Goal: Information Seeking & Learning: Get advice/opinions

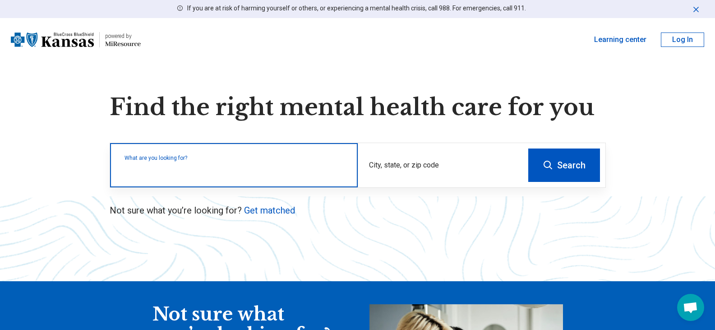
click at [296, 171] on input "text" at bounding box center [235, 169] width 222 height 11
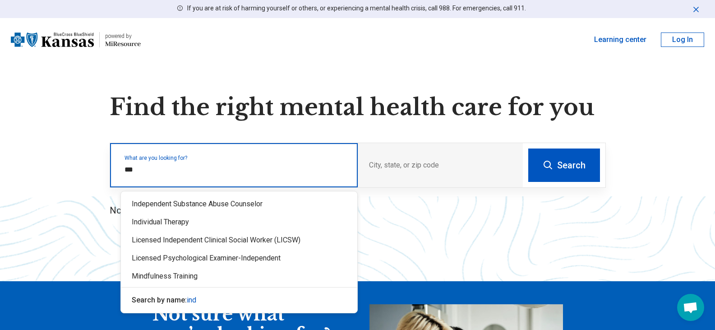
type input "****"
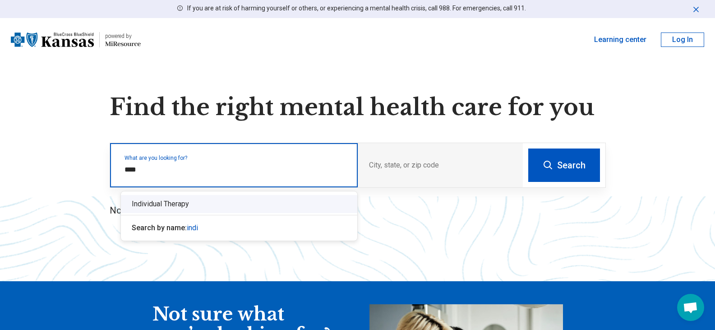
click at [183, 203] on div "Individual Therapy" at bounding box center [239, 204] width 236 height 18
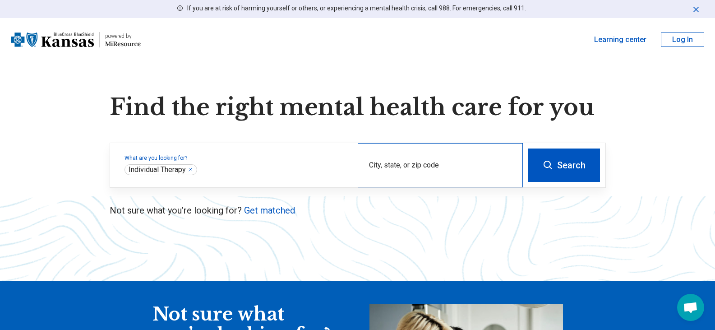
click at [371, 164] on div "City, state, or zip code" at bounding box center [440, 165] width 165 height 44
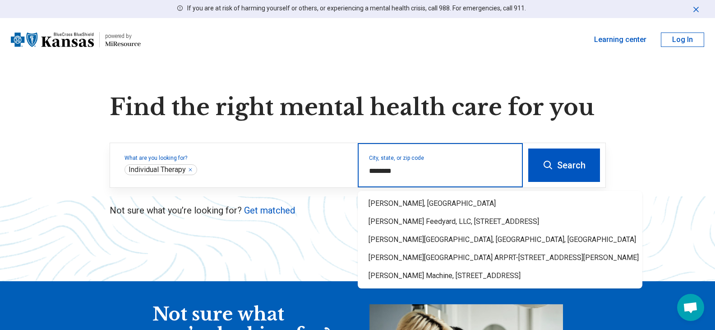
type input "*********"
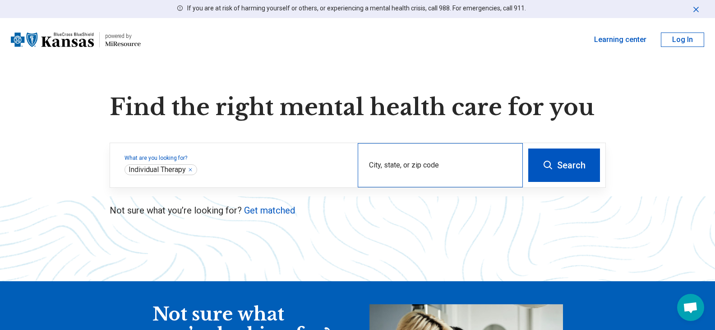
click at [401, 177] on div "City, state, or zip code" at bounding box center [440, 165] width 165 height 44
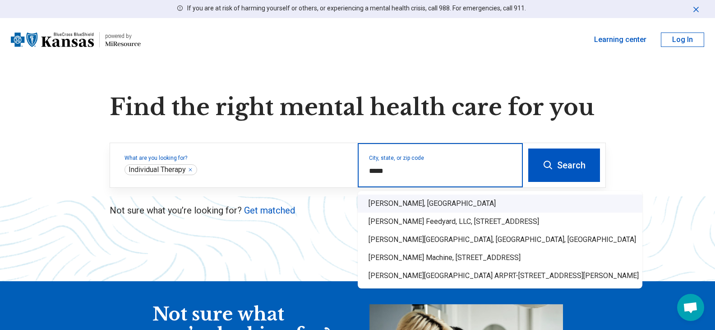
click at [388, 206] on div "Hoxie, KS" at bounding box center [500, 203] width 285 height 18
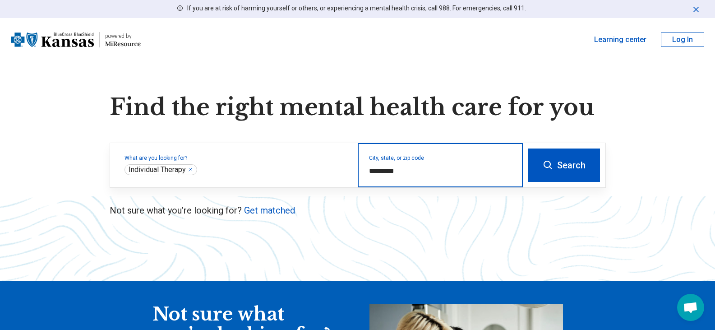
type input "*********"
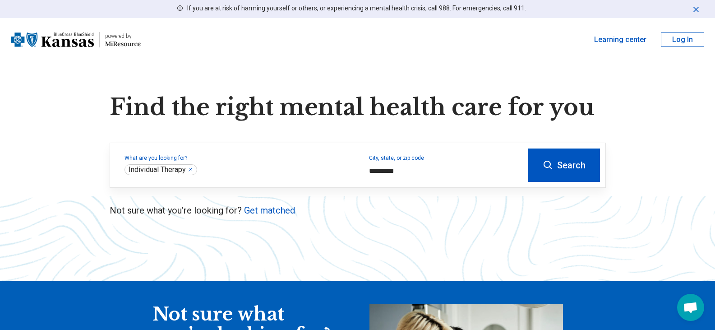
click at [567, 169] on button "Search" at bounding box center [564, 164] width 72 height 33
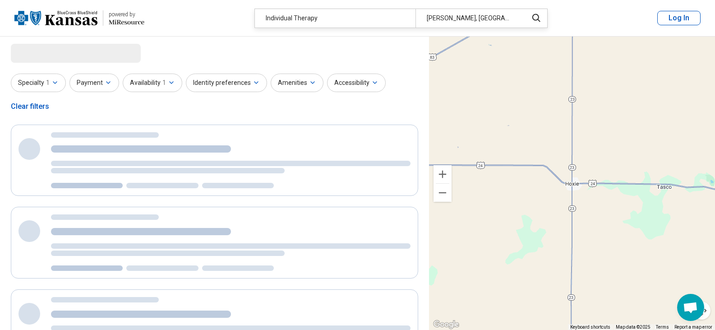
select select "***"
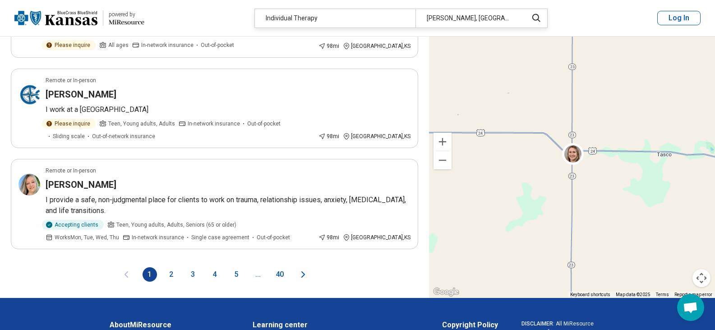
scroll to position [1750, 0]
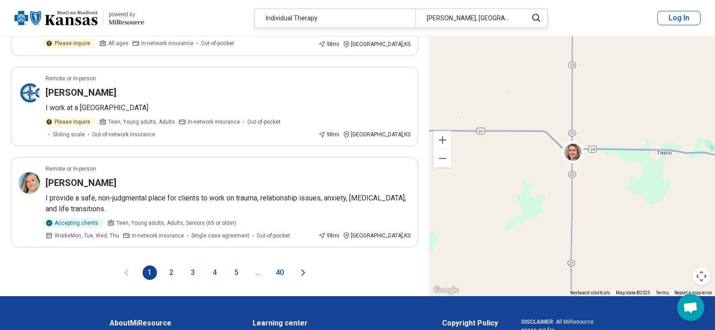
click at [172, 265] on button "2" at bounding box center [171, 272] width 14 height 14
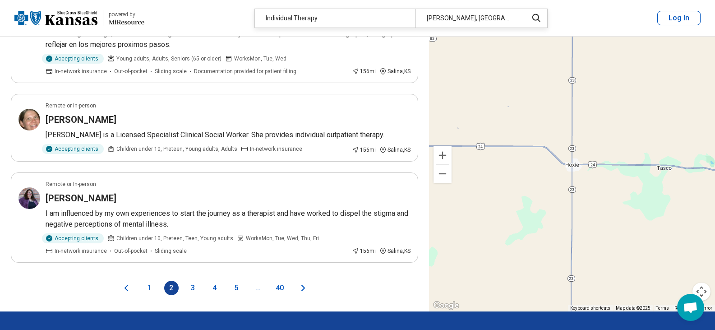
click at [192, 281] on button "3" at bounding box center [193, 288] width 14 height 14
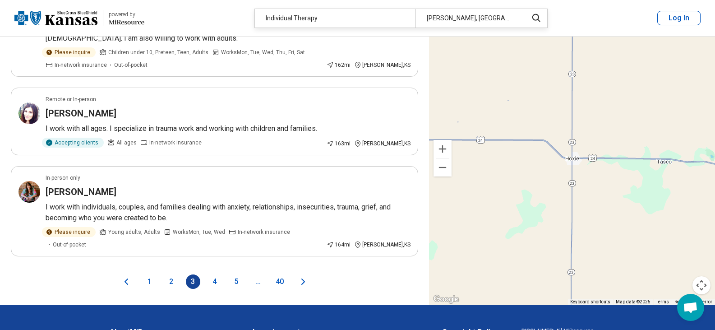
scroll to position [1732, 0]
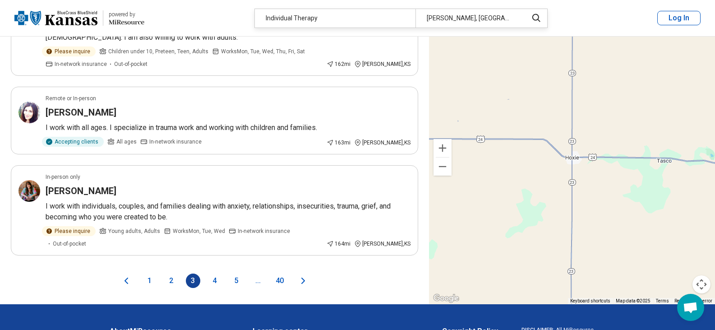
click at [213, 273] on button "4" at bounding box center [214, 280] width 14 height 14
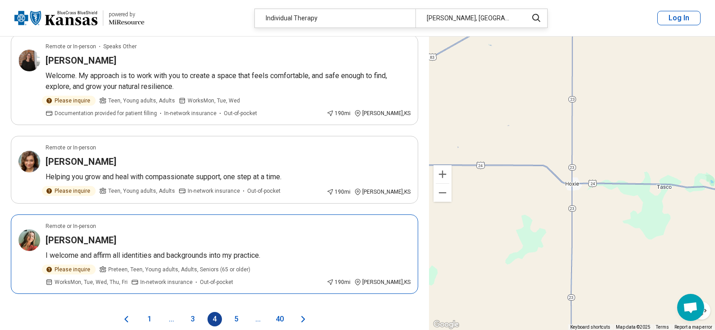
scroll to position [1786, 0]
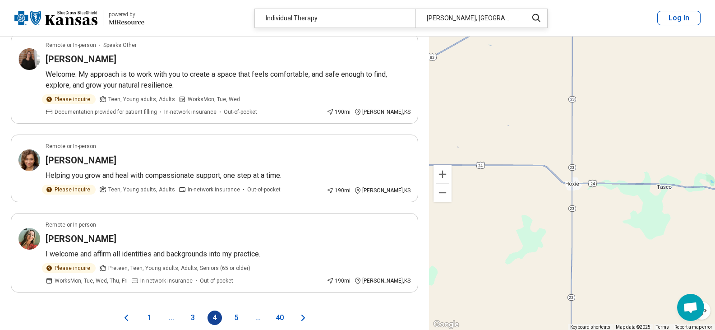
click at [235, 310] on button "5" at bounding box center [236, 317] width 14 height 14
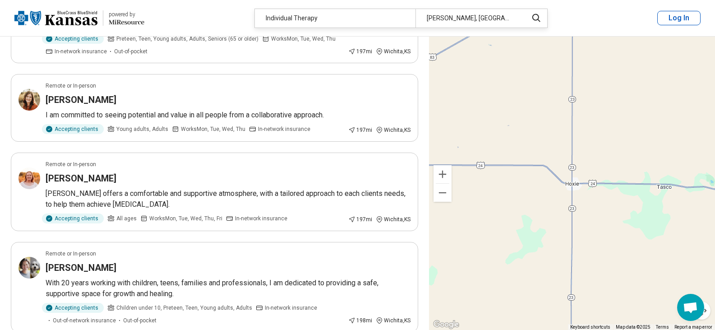
scroll to position [1606, 0]
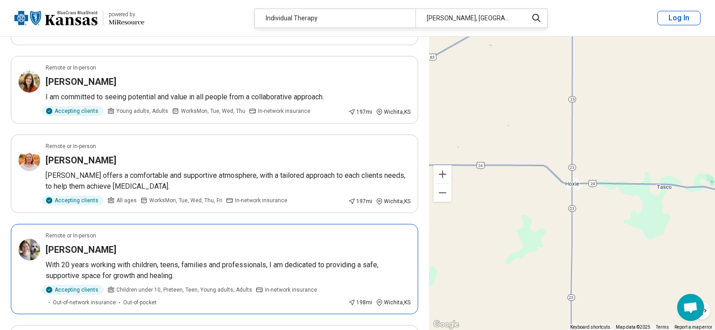
click at [82, 243] on h3 "Jennifer Atchison" at bounding box center [81, 249] width 71 height 13
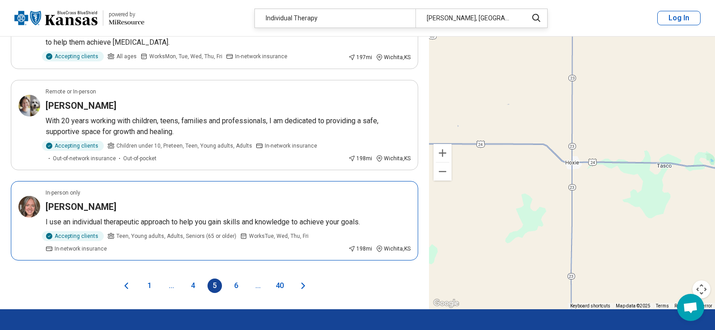
scroll to position [1750, 0]
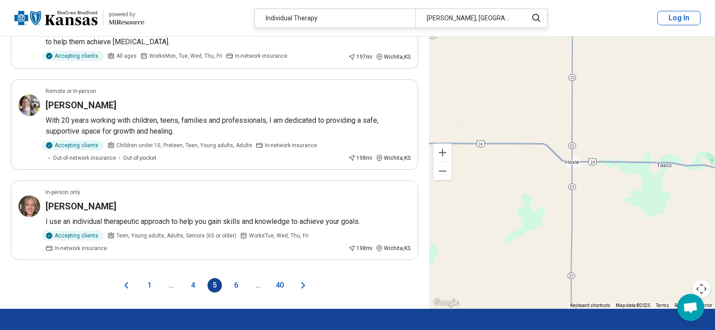
click at [234, 278] on button "6" at bounding box center [236, 285] width 14 height 14
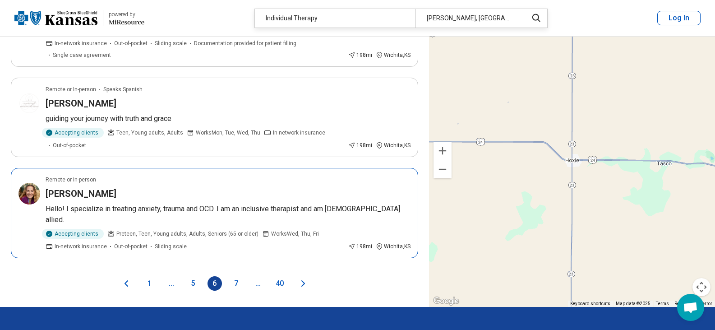
scroll to position [1696, 0]
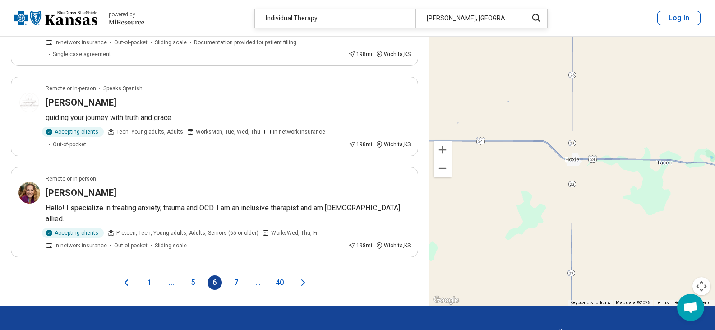
click at [235, 275] on button "7" at bounding box center [236, 282] width 14 height 14
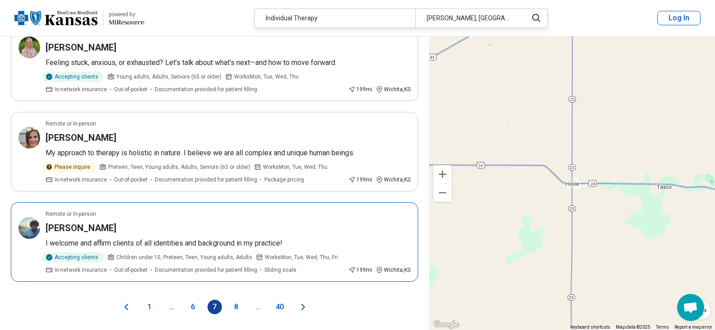
scroll to position [1714, 0]
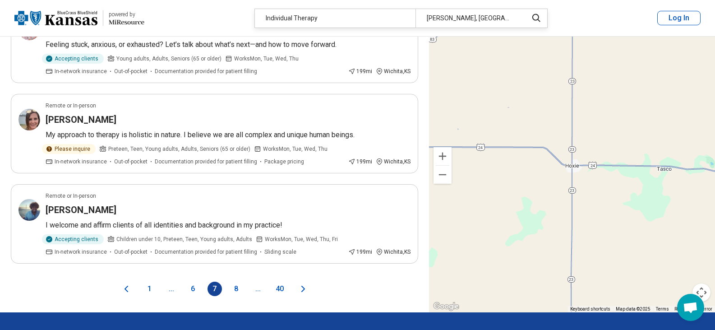
click at [235, 281] on button "8" at bounding box center [236, 288] width 14 height 14
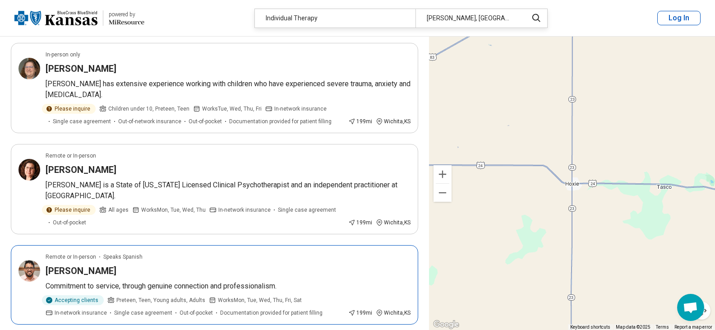
scroll to position [920, 0]
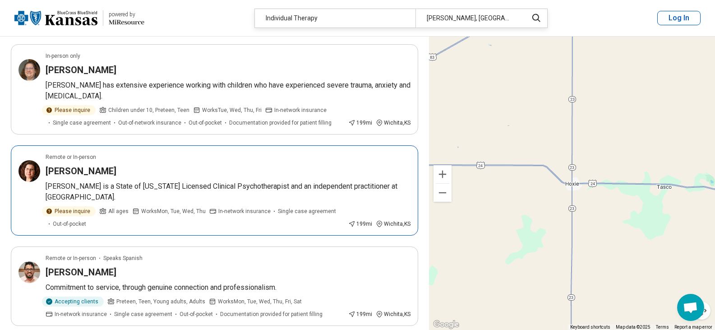
click at [212, 185] on p "Jody is a State of Kansas Licensed Clinical Psychotherapist and an independent …" at bounding box center [228, 192] width 365 height 22
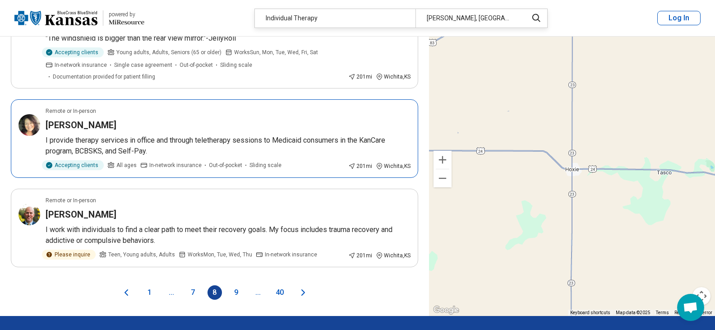
scroll to position [1750, 0]
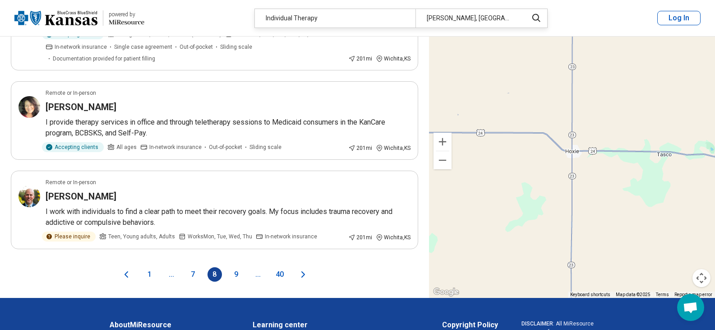
click at [148, 276] on button "1" at bounding box center [150, 274] width 14 height 14
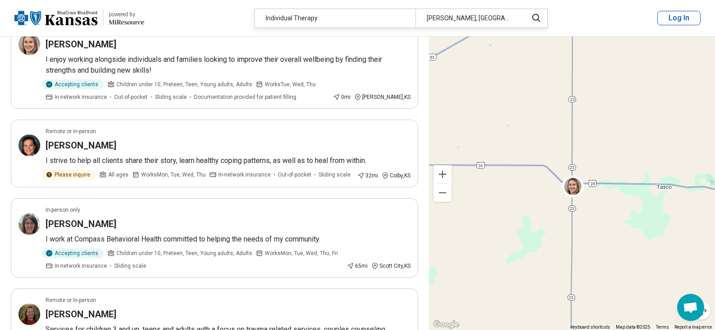
scroll to position [0, 0]
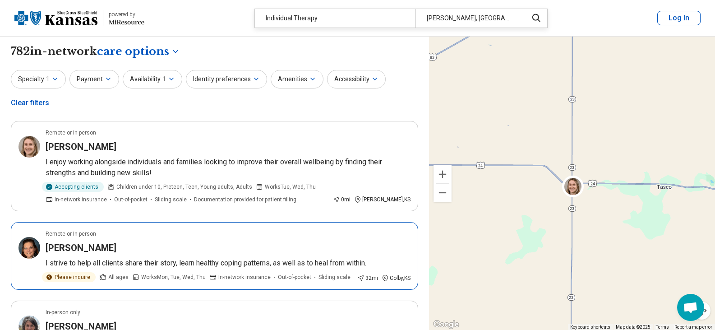
click at [96, 248] on h3 "Amanda Sowers" at bounding box center [81, 247] width 71 height 13
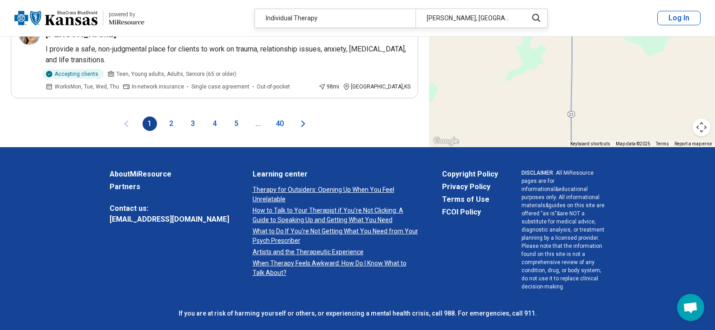
scroll to position [1927, 0]
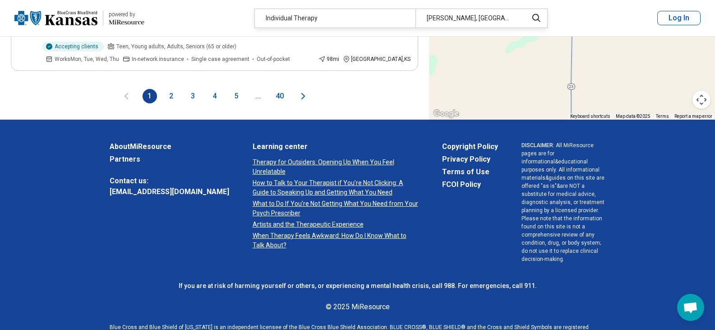
click at [172, 89] on button "2" at bounding box center [171, 96] width 14 height 14
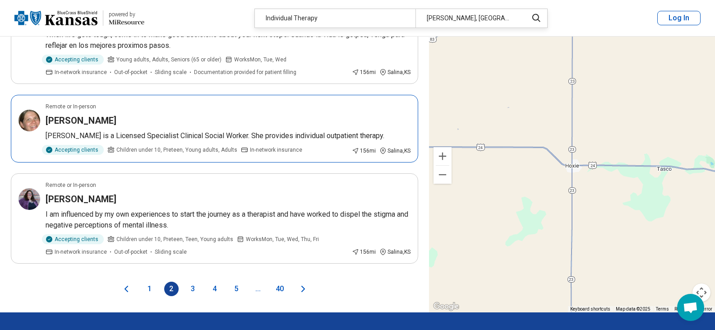
scroll to position [1750, 0]
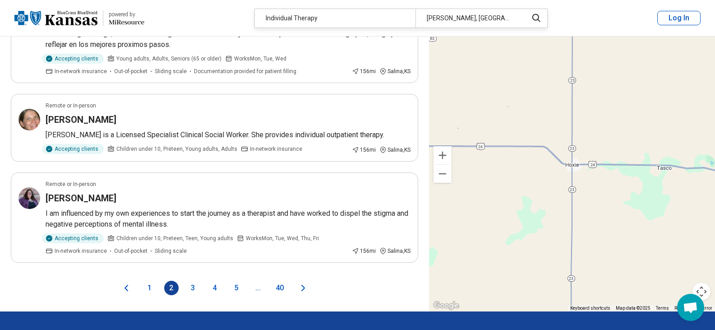
click at [193, 281] on button "3" at bounding box center [193, 288] width 14 height 14
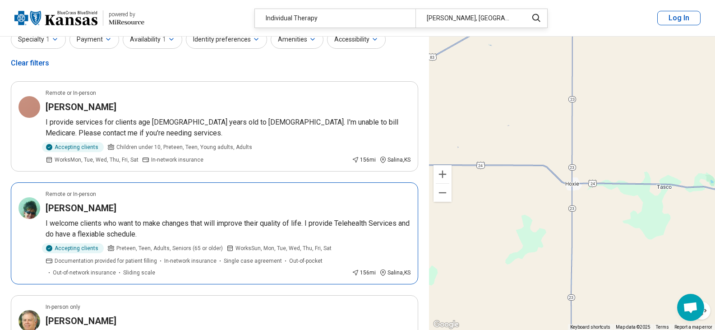
scroll to position [54, 0]
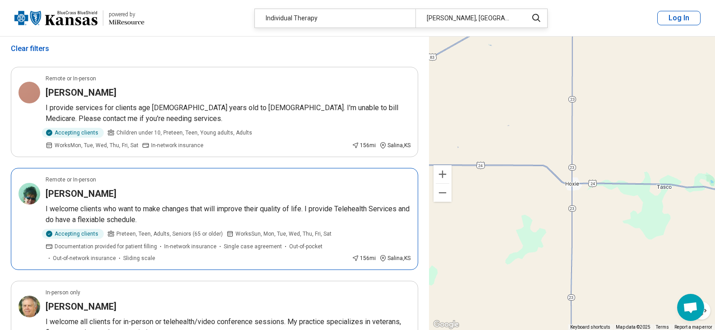
click at [90, 189] on h3 "Sherry DesCoteaux" at bounding box center [81, 193] width 71 height 13
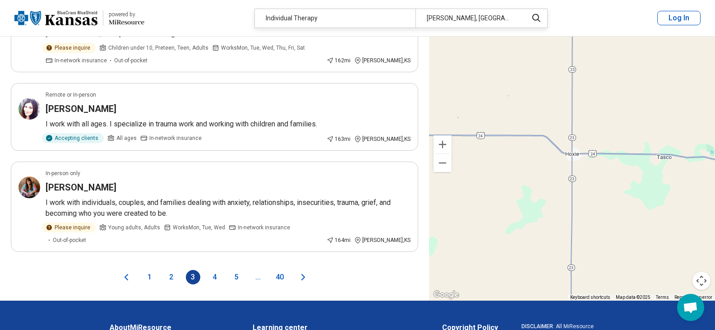
scroll to position [1750, 0]
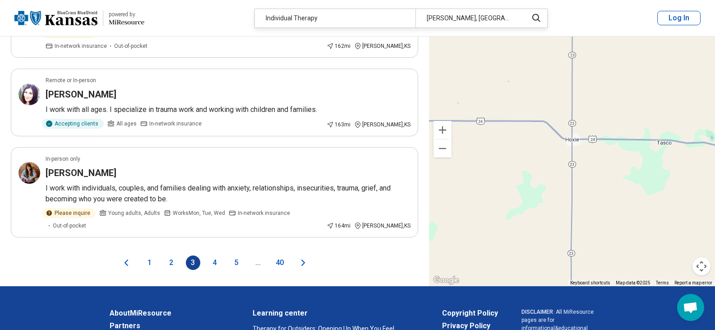
click at [214, 255] on button "4" at bounding box center [214, 262] width 14 height 14
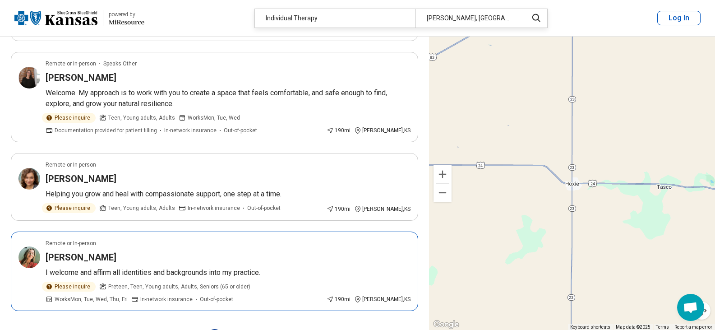
scroll to position [1768, 0]
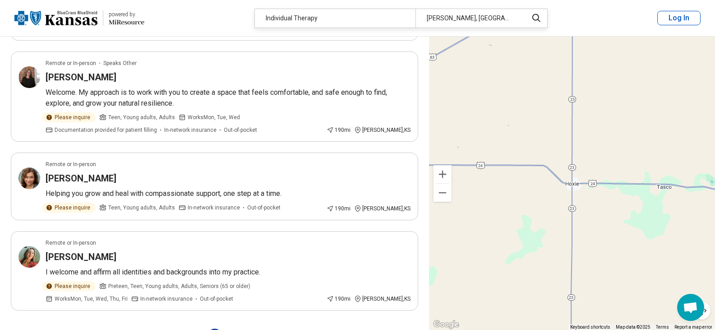
click at [235, 328] on button "5" at bounding box center [236, 335] width 14 height 14
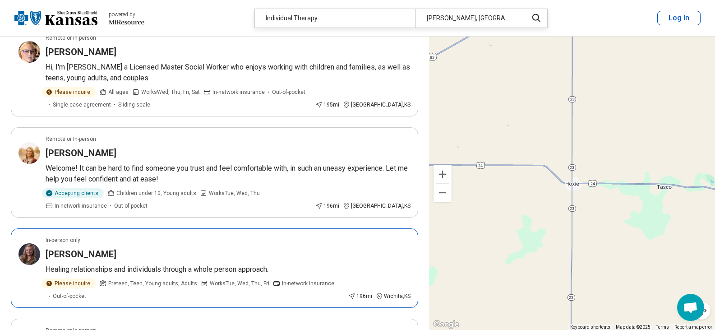
scroll to position [740, 0]
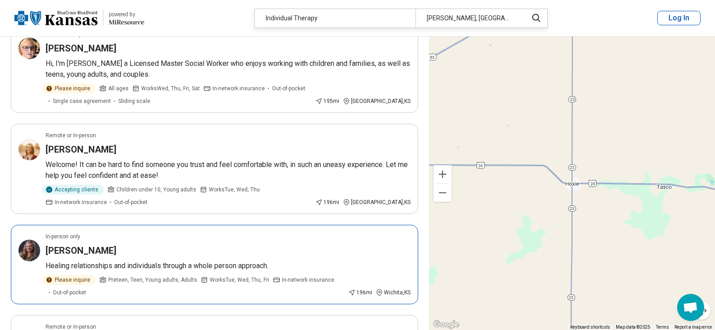
click at [102, 244] on h3 "Courtney Cantrell" at bounding box center [81, 250] width 71 height 13
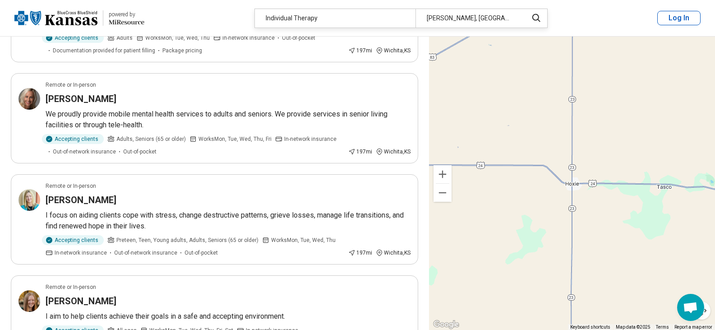
scroll to position [1101, 0]
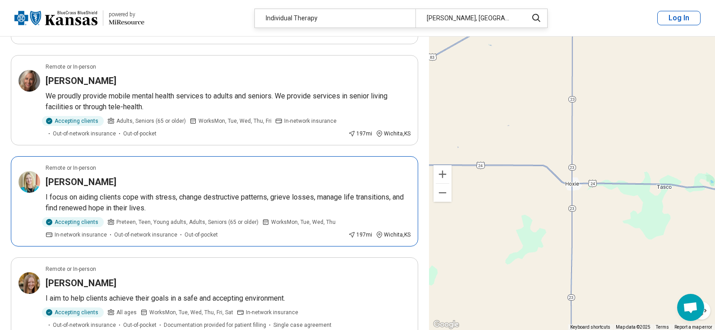
click at [95, 175] on h3 "[PERSON_NAME]" at bounding box center [81, 181] width 71 height 13
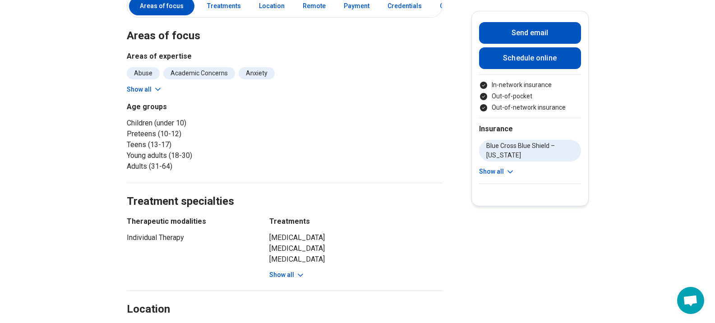
scroll to position [253, 0]
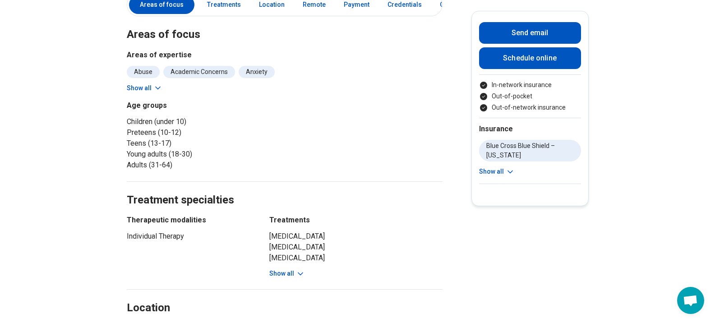
click at [303, 272] on icon at bounding box center [300, 273] width 5 height 2
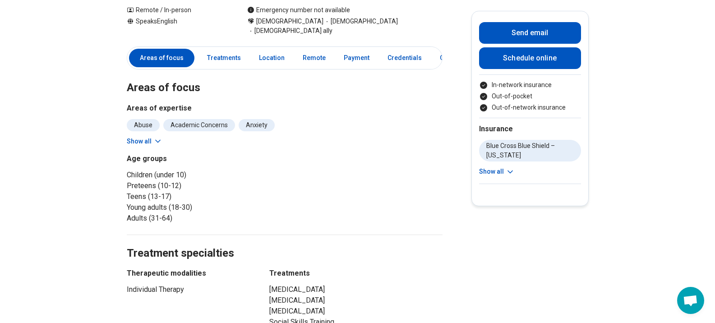
scroll to position [198, 0]
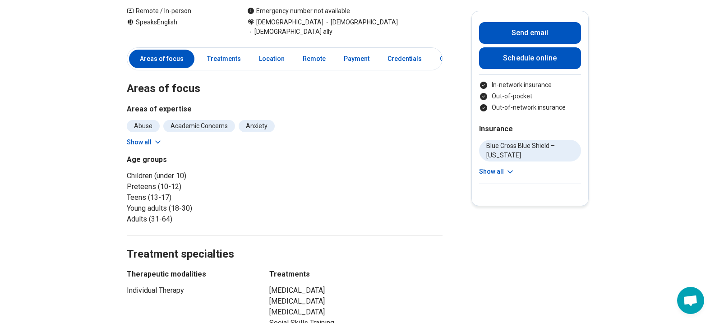
click at [159, 141] on icon at bounding box center [158, 142] width 5 height 2
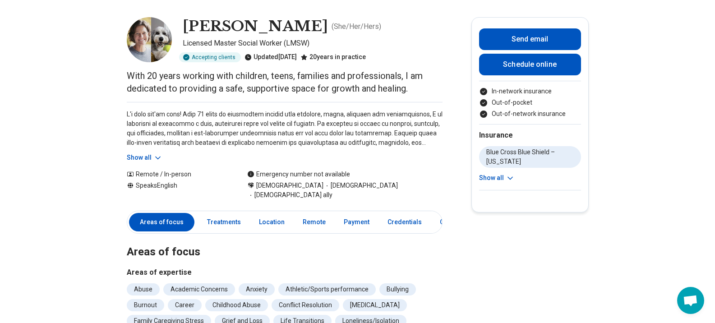
scroll to position [0, 0]
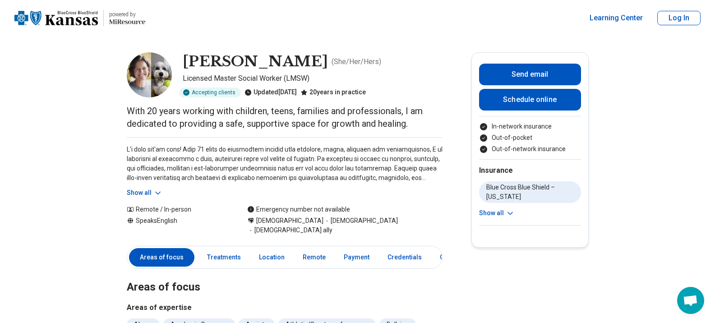
click at [143, 72] on img at bounding box center [149, 74] width 45 height 45
click at [161, 192] on icon at bounding box center [157, 193] width 9 height 9
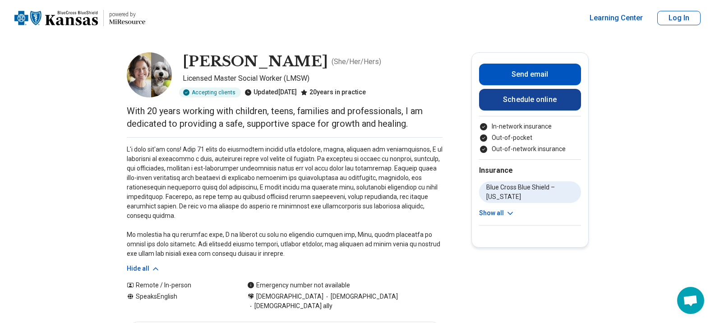
click at [530, 98] on link "Schedule online" at bounding box center [530, 100] width 102 height 22
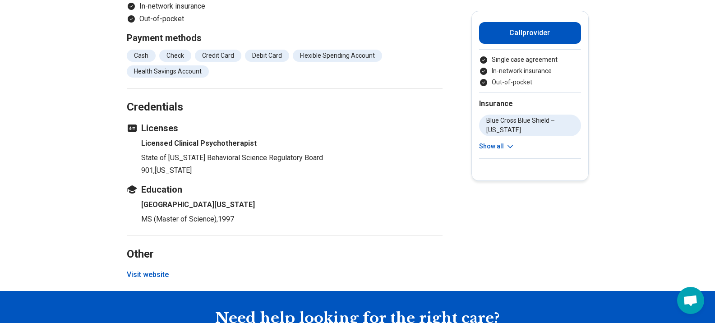
scroll to position [992, 0]
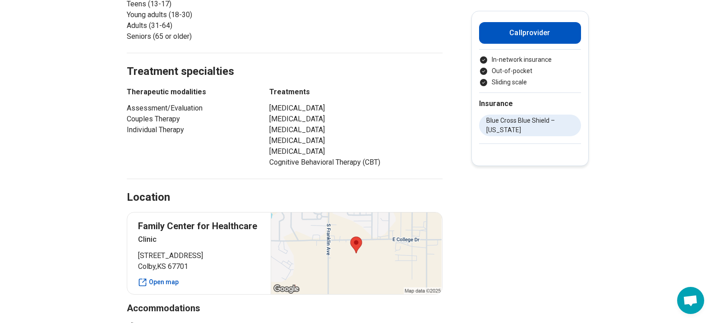
scroll to position [469, 0]
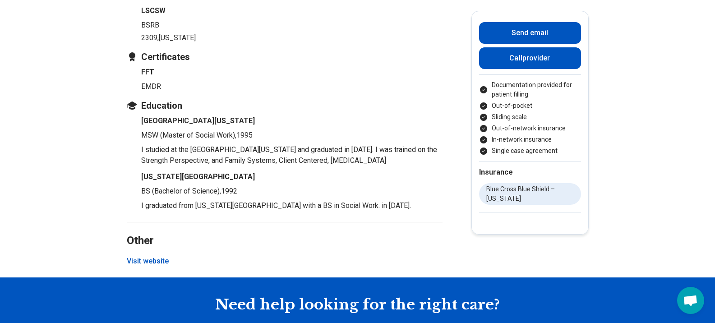
scroll to position [1173, 0]
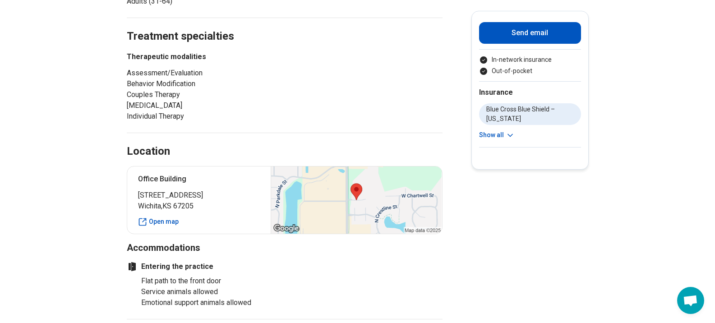
scroll to position [451, 0]
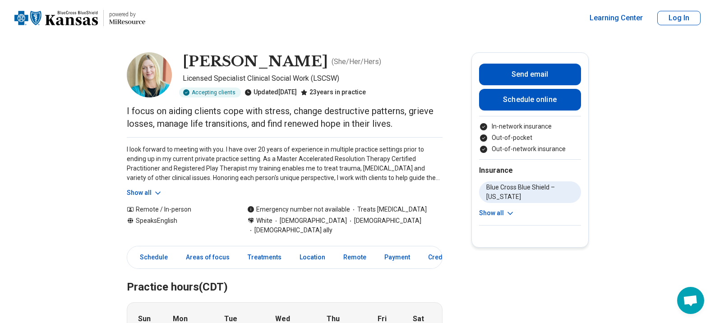
click at [160, 193] on icon at bounding box center [157, 193] width 9 height 9
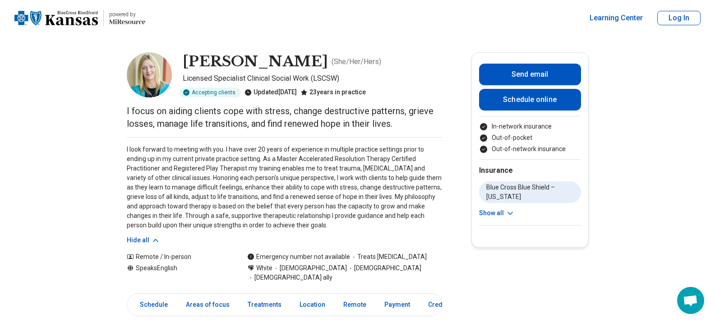
click at [148, 79] on img at bounding box center [149, 74] width 45 height 45
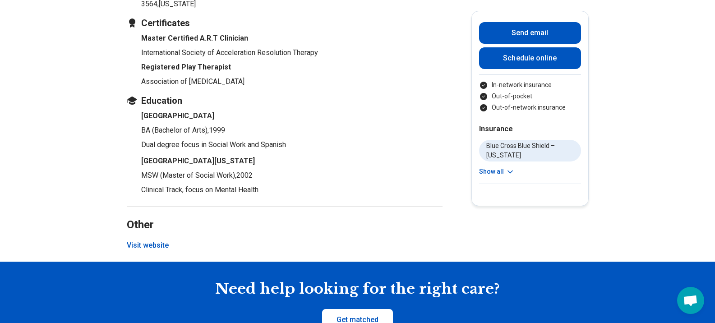
scroll to position [1173, 0]
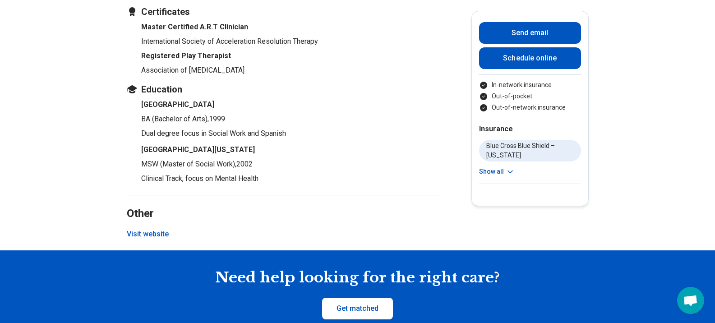
click at [149, 229] on button "Visit website" at bounding box center [148, 234] width 42 height 11
